Goal: Transaction & Acquisition: Purchase product/service

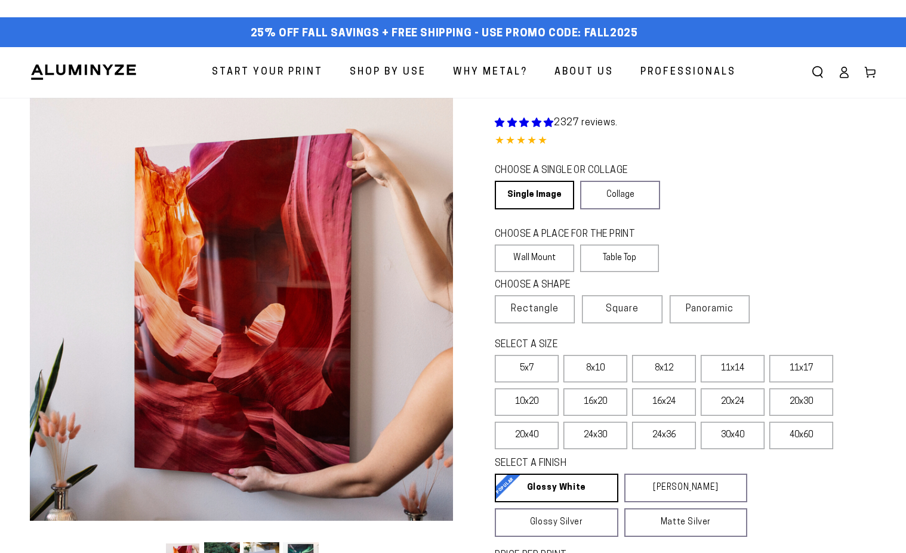
select select "**********"
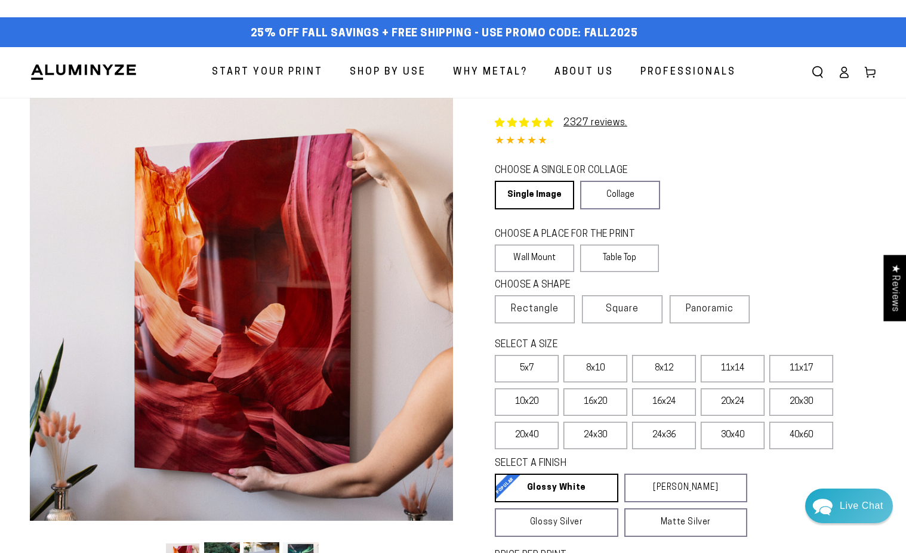
scroll to position [60, 0]
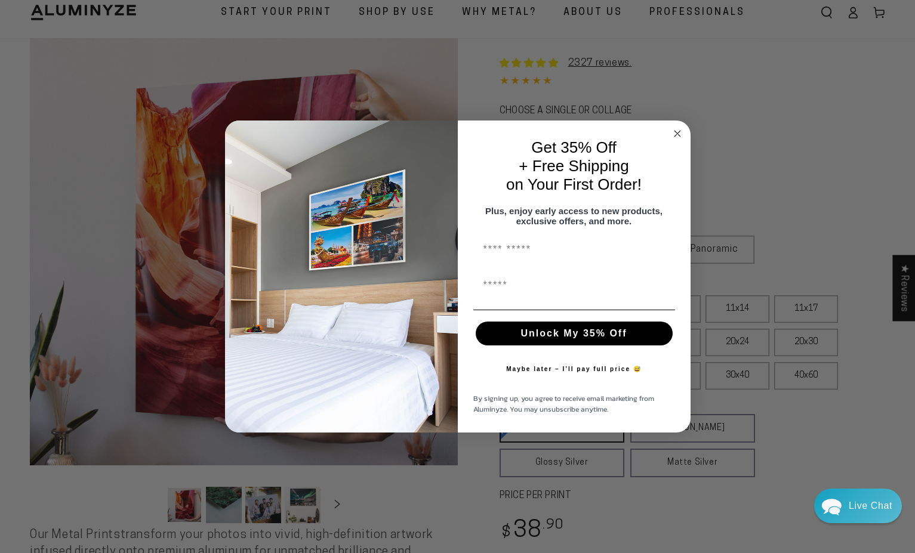
click at [676, 126] on circle "Close dialog" at bounding box center [677, 133] width 14 height 14
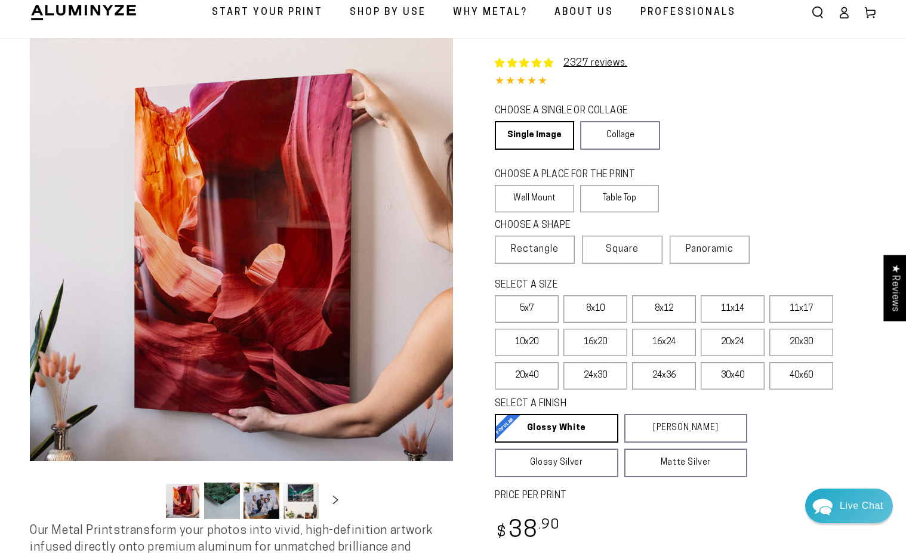
scroll to position [119, 0]
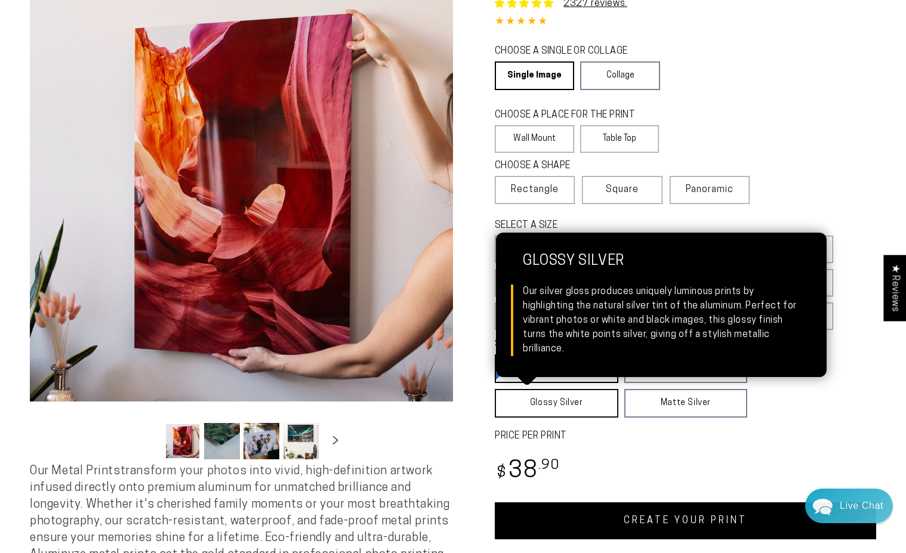
click at [596, 399] on link "Glossy Silver Glossy Silver Our silver gloss produces uniquely luminous prints …" at bounding box center [556, 403] width 123 height 29
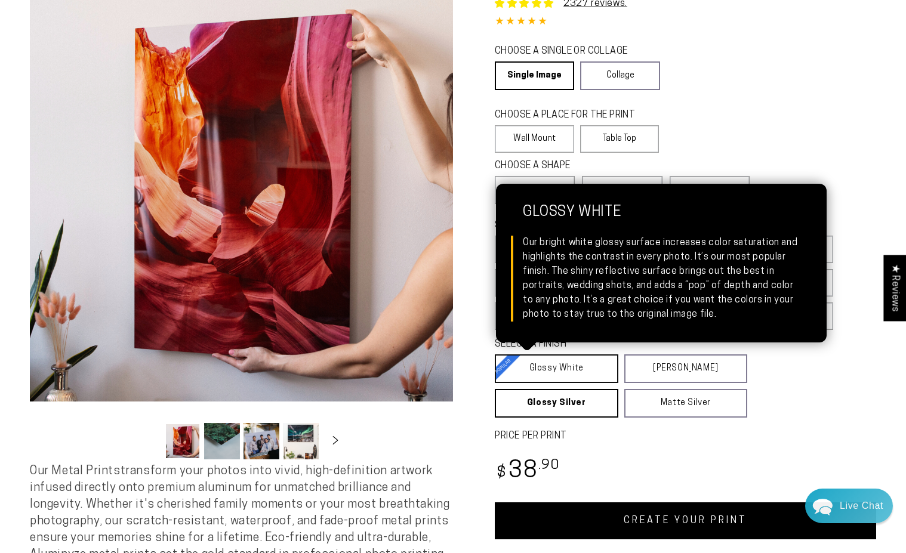
click at [588, 375] on link "Glossy White Glossy White Our bright white glossy surface increases color satur…" at bounding box center [556, 368] width 123 height 29
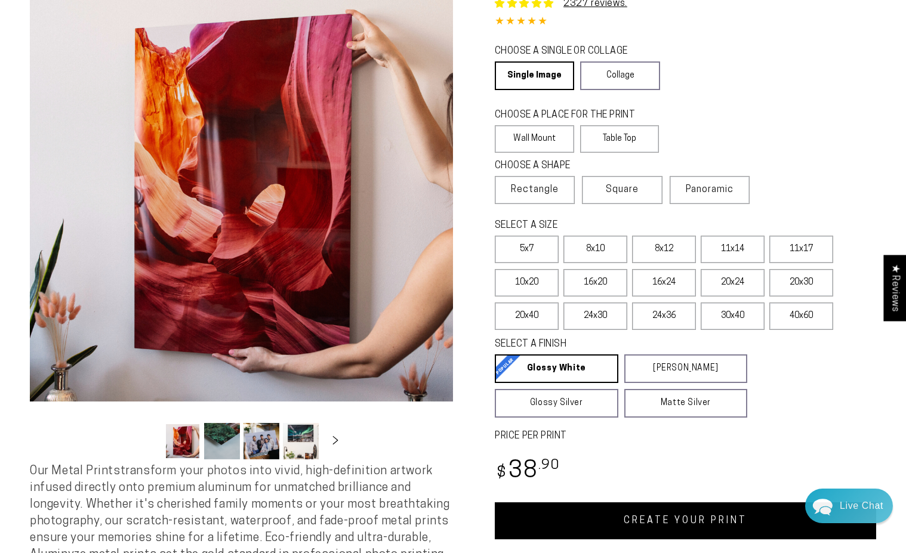
click at [808, 387] on fieldset "SELECT A FINISH Learn more Glossy White Glossy White Our bright white glossy su…" at bounding box center [681, 378] width 373 height 80
click at [609, 283] on label "16x20" at bounding box center [595, 282] width 64 height 27
click at [806, 324] on label "40x60" at bounding box center [801, 315] width 64 height 27
click at [608, 283] on label "16x20" at bounding box center [595, 282] width 64 height 27
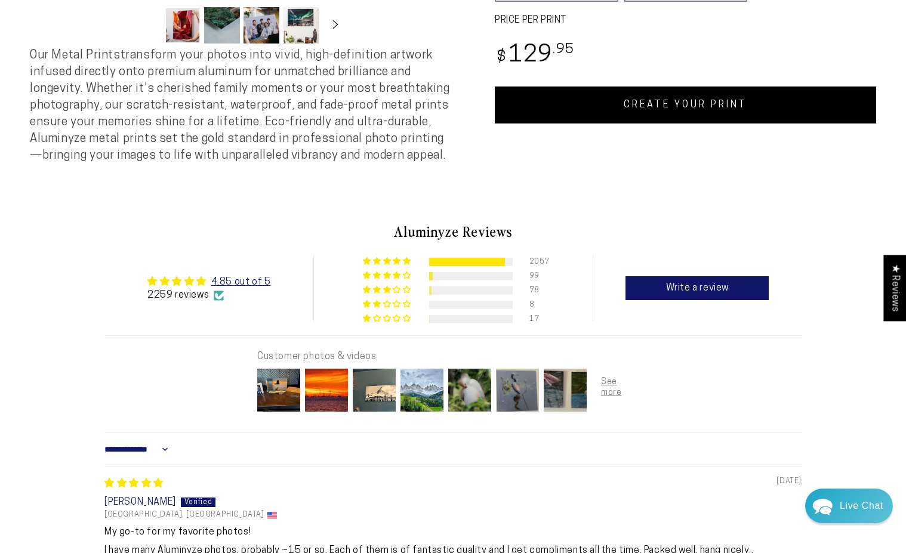
scroll to position [537, 0]
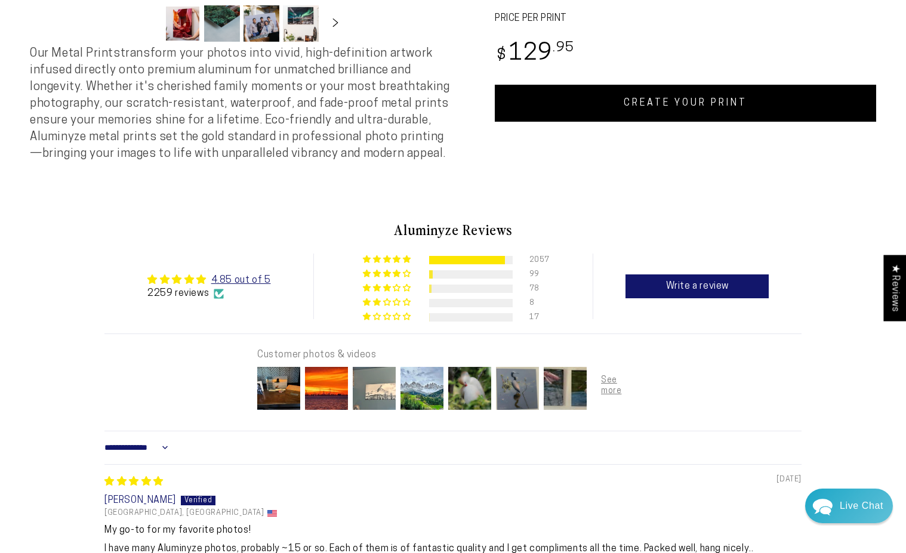
click at [377, 407] on img at bounding box center [374, 388] width 48 height 48
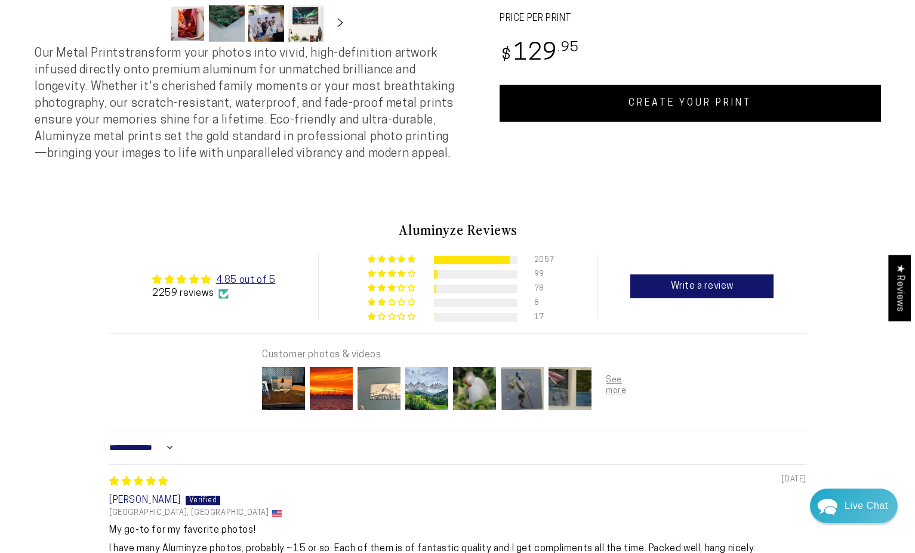
scroll to position [541, 0]
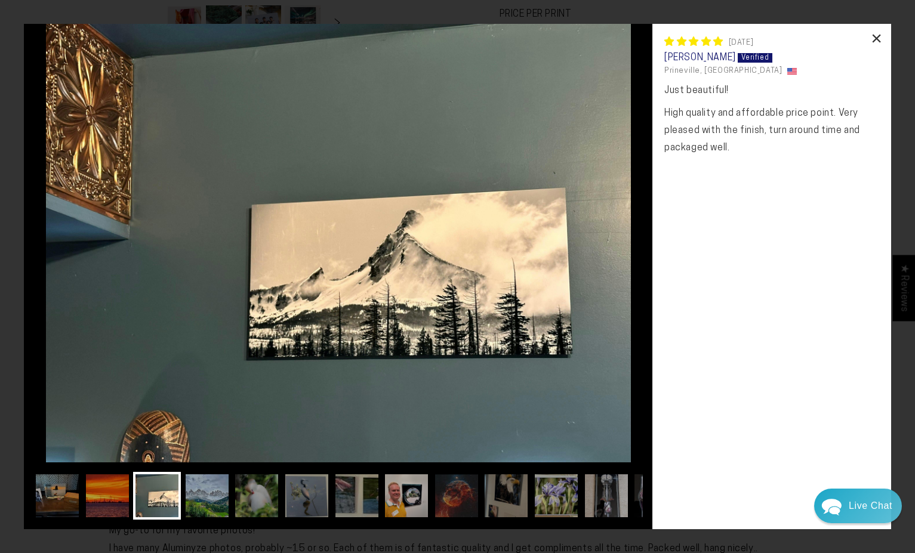
click at [879, 38] on div "×" at bounding box center [876, 38] width 29 height 29
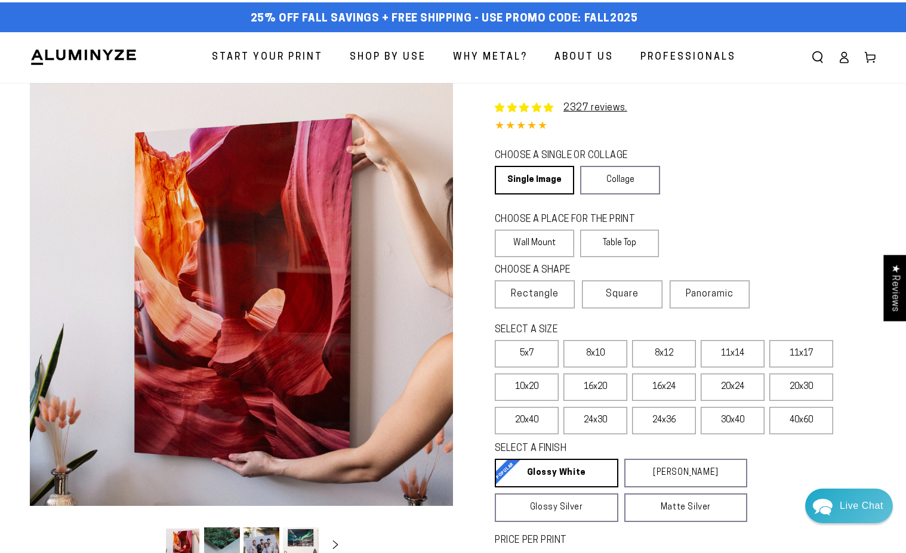
scroll to position [0, 0]
